Goal: Task Accomplishment & Management: Manage account settings

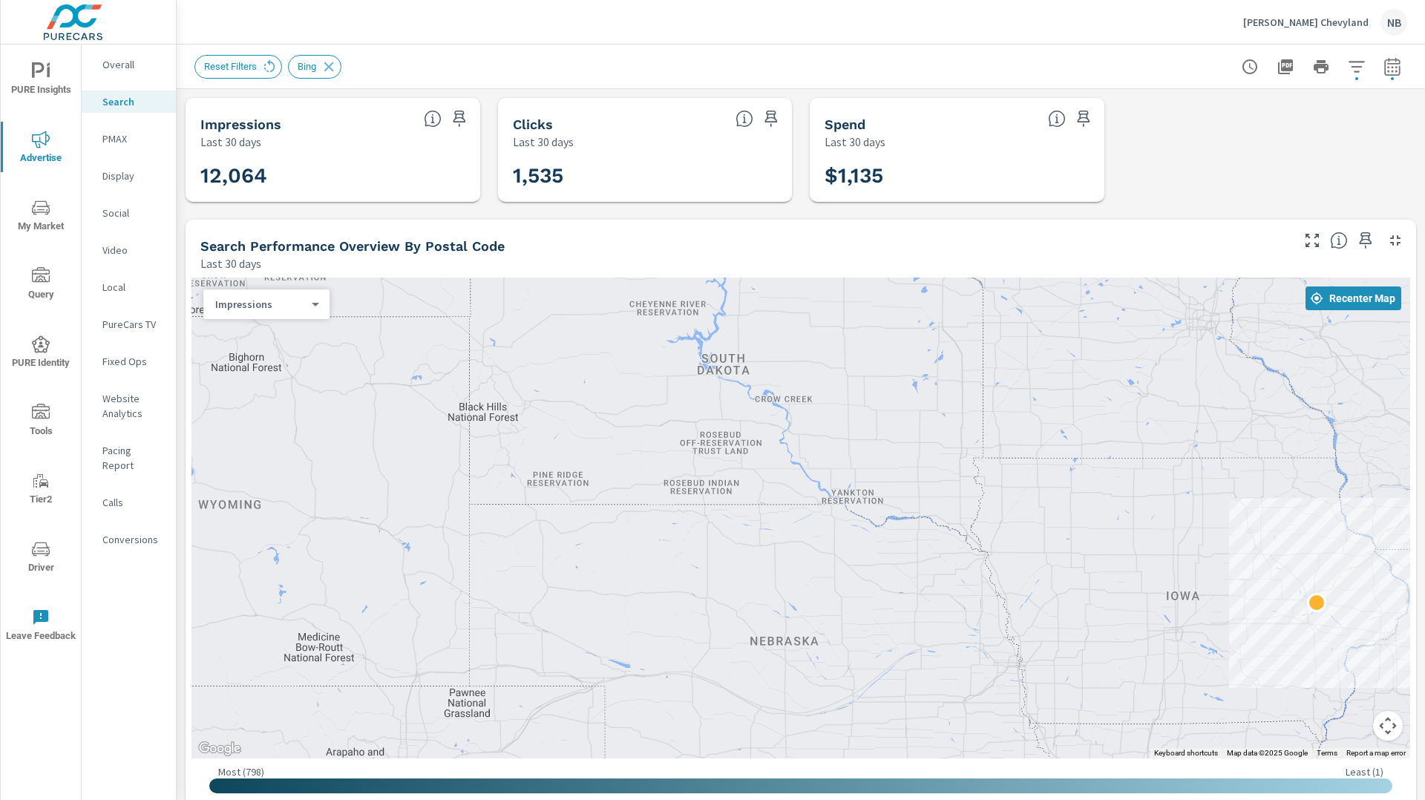
scroll to position [275, 0]
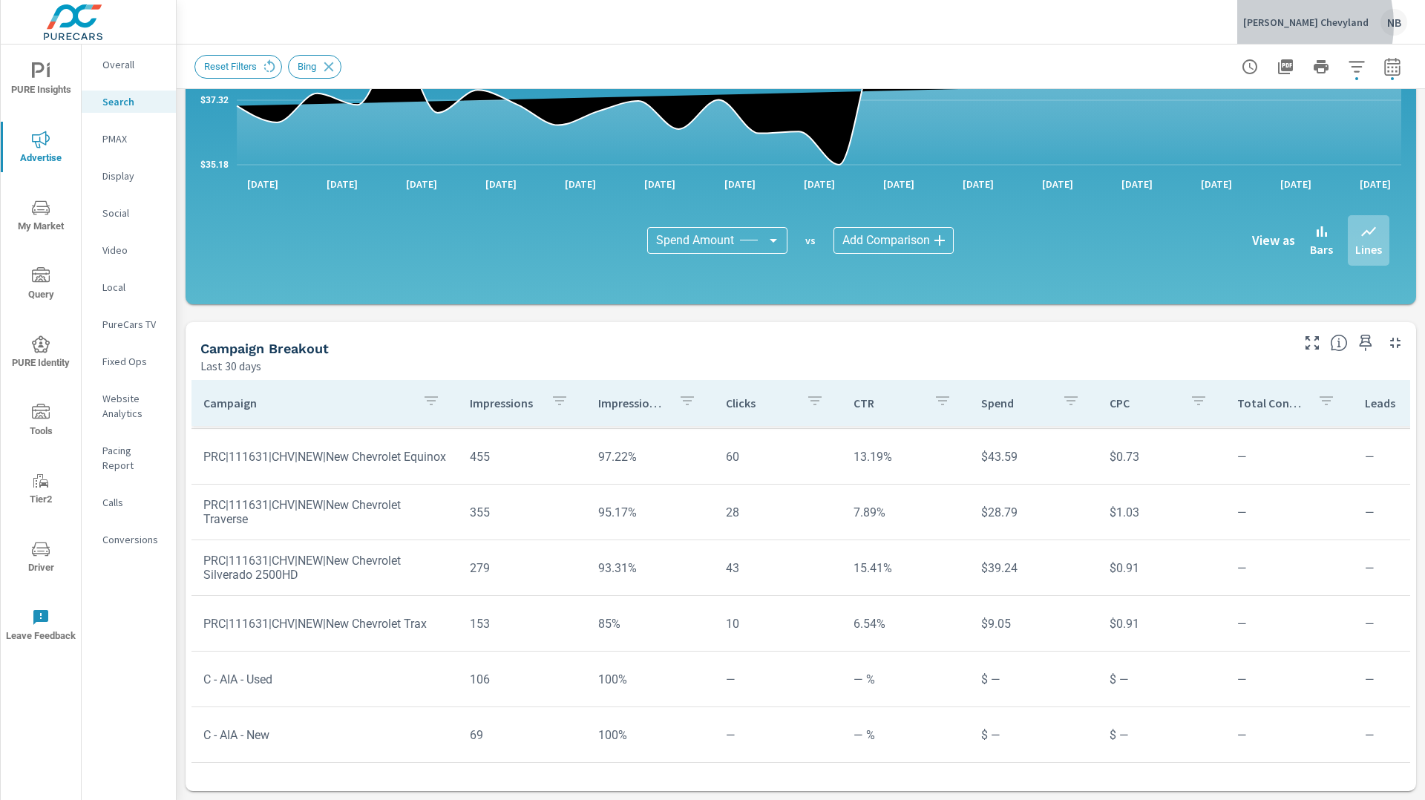
click at [1292, 24] on p "[PERSON_NAME] Chevyland" at bounding box center [1305, 22] width 125 height 13
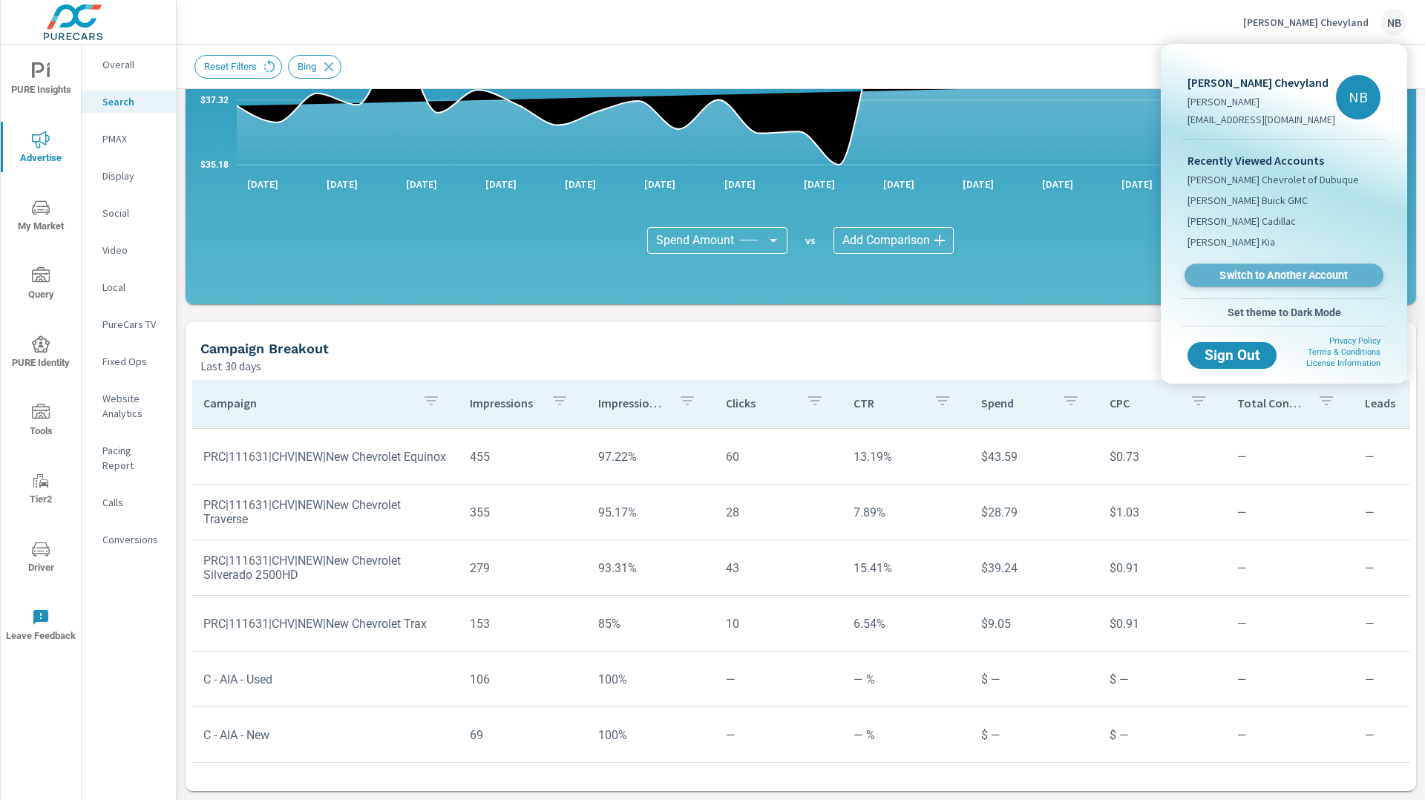
click at [1246, 278] on span "Switch to Another Account" at bounding box center [1284, 276] width 182 height 14
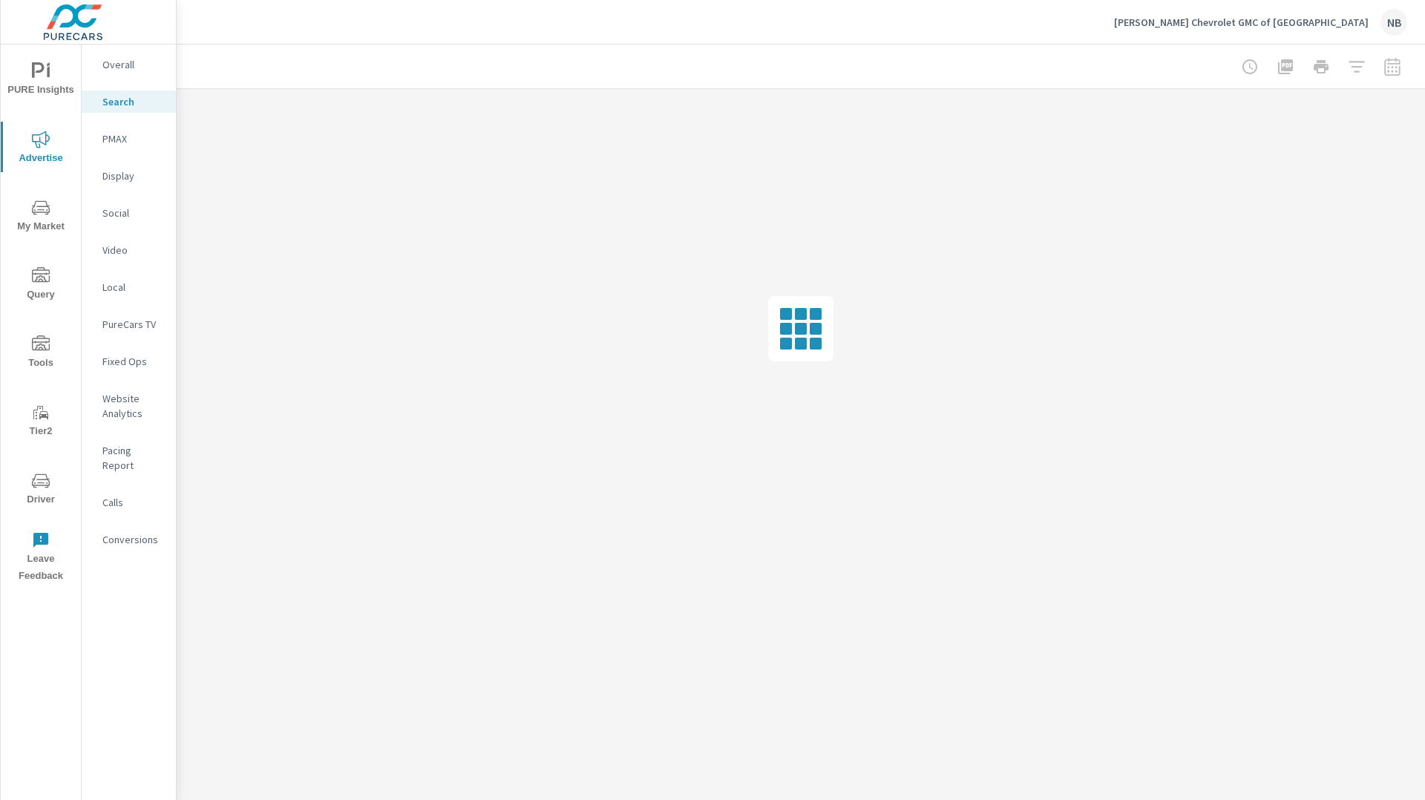
click at [25, 217] on span "My Market" at bounding box center [40, 217] width 71 height 36
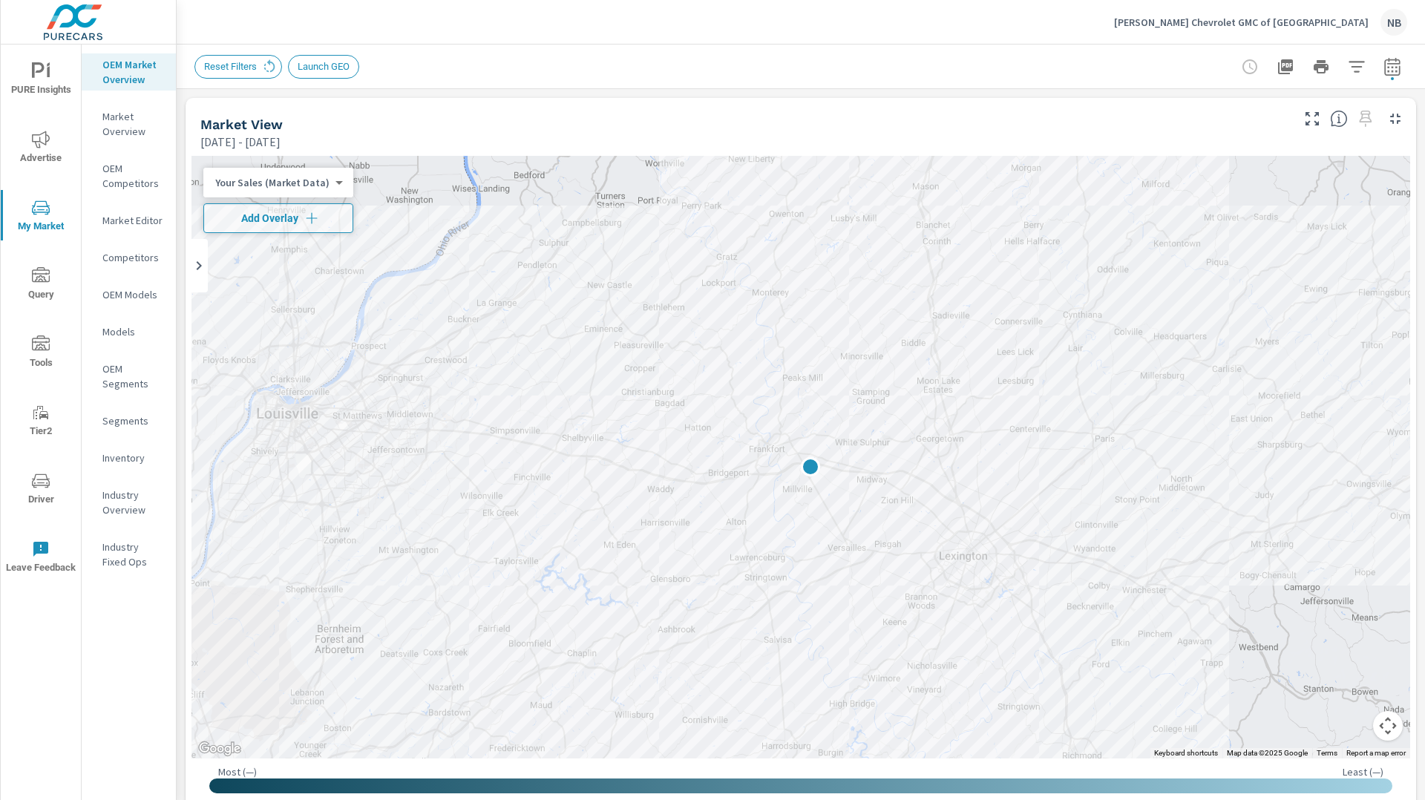
click at [128, 221] on p "Market Editor" at bounding box center [133, 220] width 62 height 15
